Goal: Check status: Check status

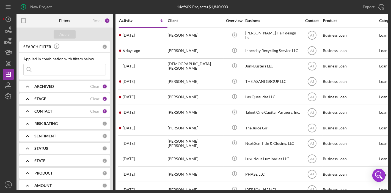
click at [85, 69] on input at bounding box center [65, 69] width 82 height 11
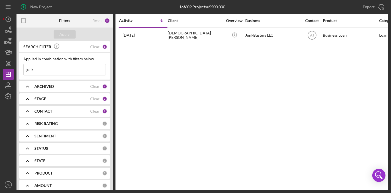
type input "junk"
click at [65, 110] on div "CONTACT" at bounding box center [62, 111] width 56 height 4
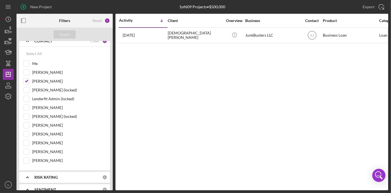
scroll to position [63, 0]
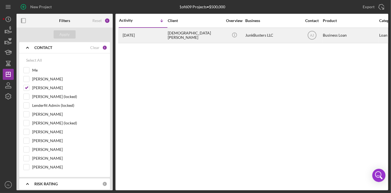
click at [182, 36] on div "[DEMOGRAPHIC_DATA][PERSON_NAME]" at bounding box center [195, 35] width 55 height 15
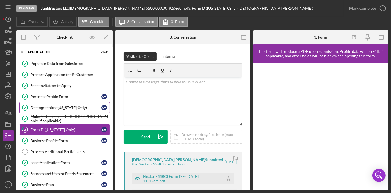
click at [66, 107] on div "Demographics ([US_STATE] Only)" at bounding box center [65, 107] width 71 height 4
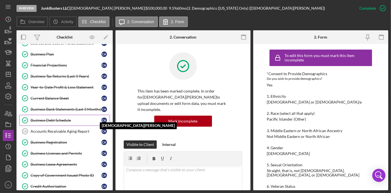
scroll to position [131, 0]
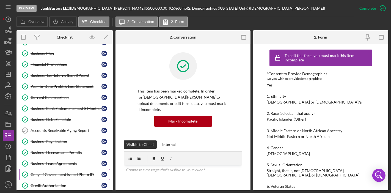
click at [66, 172] on div "Copy of Government Issued Photo ID" at bounding box center [65, 174] width 71 height 4
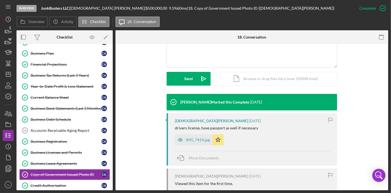
scroll to position [143, 0]
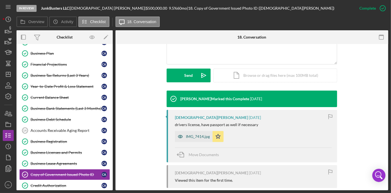
click at [180, 135] on icon "button" at bounding box center [180, 136] width 4 height 3
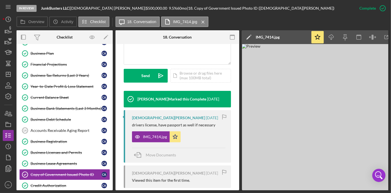
scroll to position [0, 18]
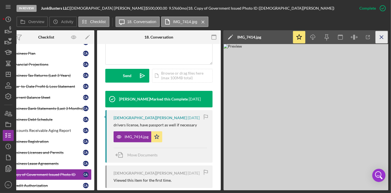
click at [383, 37] on icon "Icon/Menu Close" at bounding box center [381, 37] width 12 height 12
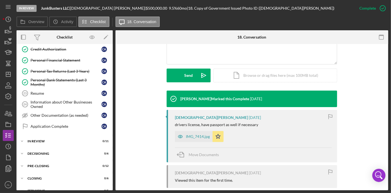
scroll to position [271, 0]
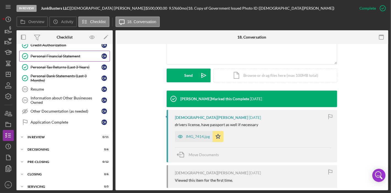
click at [45, 54] on div "Personal Financial Statement" at bounding box center [65, 56] width 71 height 4
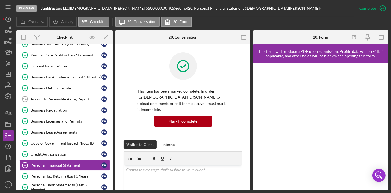
scroll to position [161, 0]
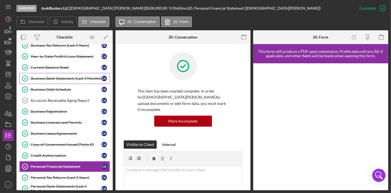
click at [67, 78] on div "Business Bank Statements (Last 3 Months)" at bounding box center [65, 78] width 71 height 4
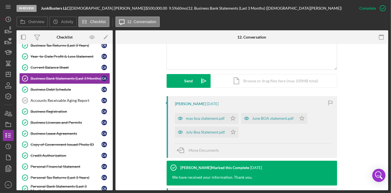
scroll to position [143, 0]
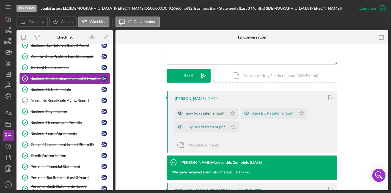
click at [200, 111] on div "may boa statement.pdf" at bounding box center [205, 113] width 39 height 4
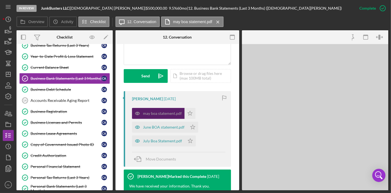
click at [200, 106] on div "may boa statement.pdf Icon/Star June BOA statement.pdf Icon/Star July Boa State…" at bounding box center [178, 125] width 93 height 41
